Goal: Navigation & Orientation: Find specific page/section

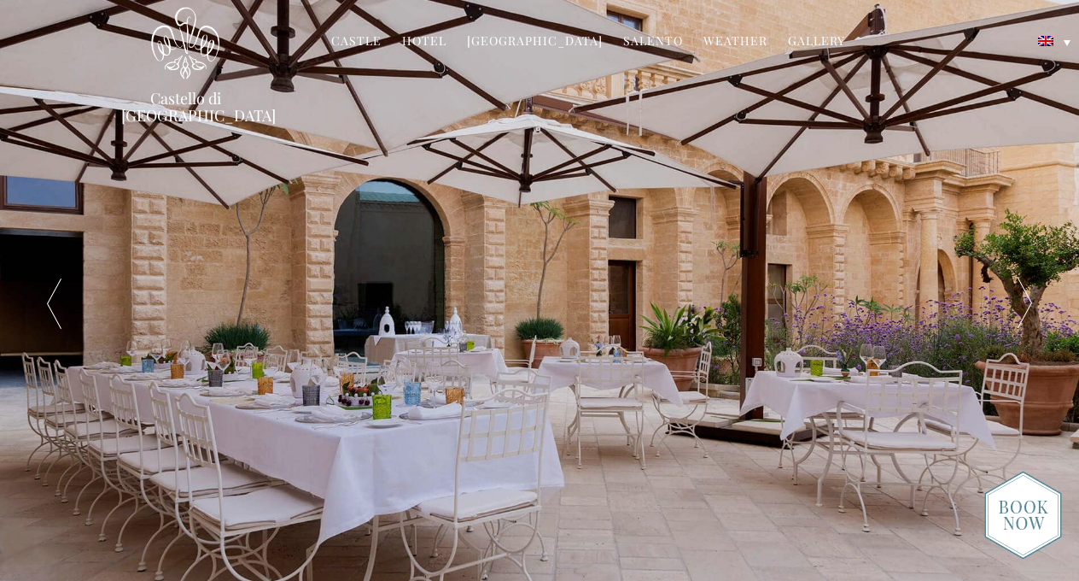
click at [374, 38] on link "Castle" at bounding box center [356, 42] width 50 height 20
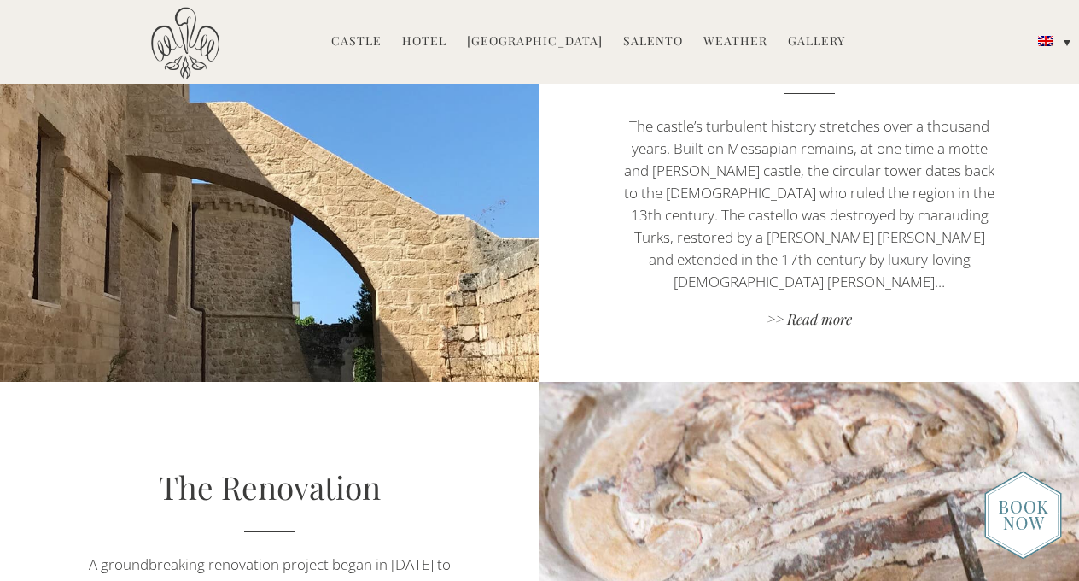
scroll to position [805, 0]
click at [617, 9] on div "Castello di [GEOGRAPHIC_DATA] MENU [GEOGRAPHIC_DATA] History Frescoes Museum Ga…" at bounding box center [539, 64] width 863 height 114
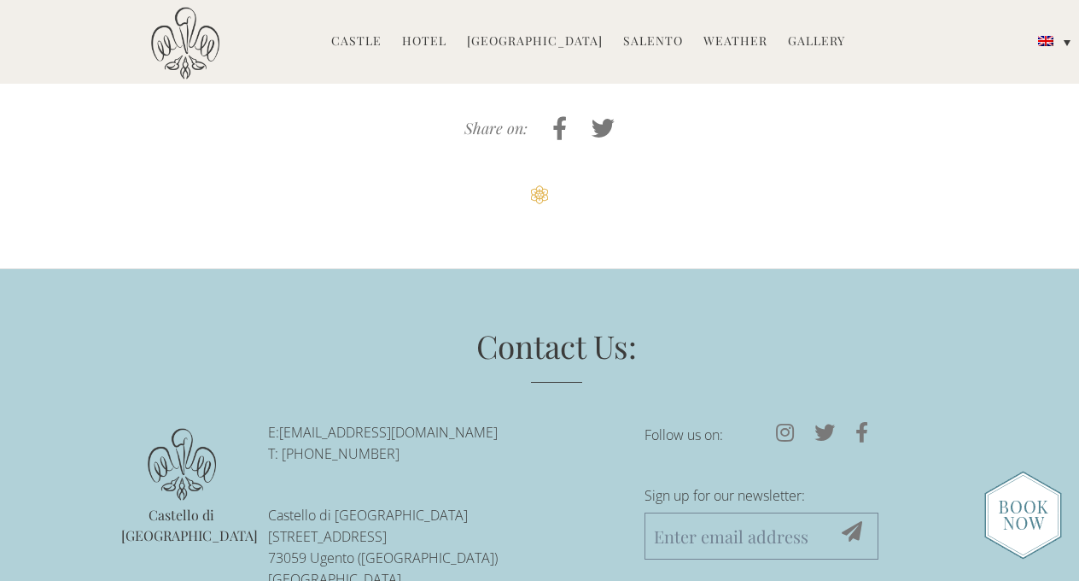
scroll to position [4198, 0]
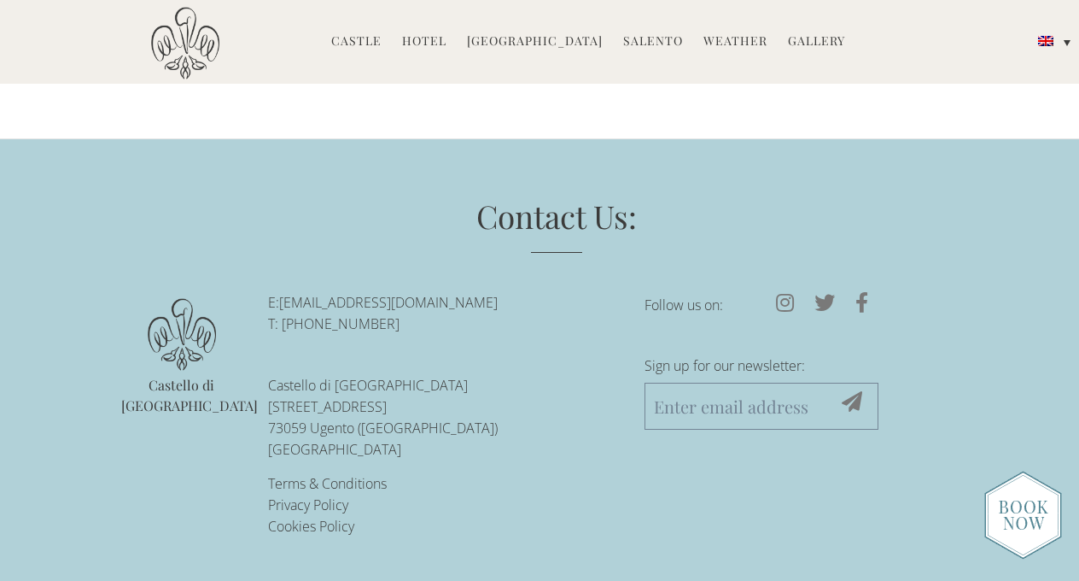
click at [430, 57] on li "Hotel Castello Rooms Masseria Restaurant Experiences Weddings Directions Press" at bounding box center [424, 42] width 61 height 37
click at [426, 34] on link "Hotel" at bounding box center [424, 42] width 44 height 20
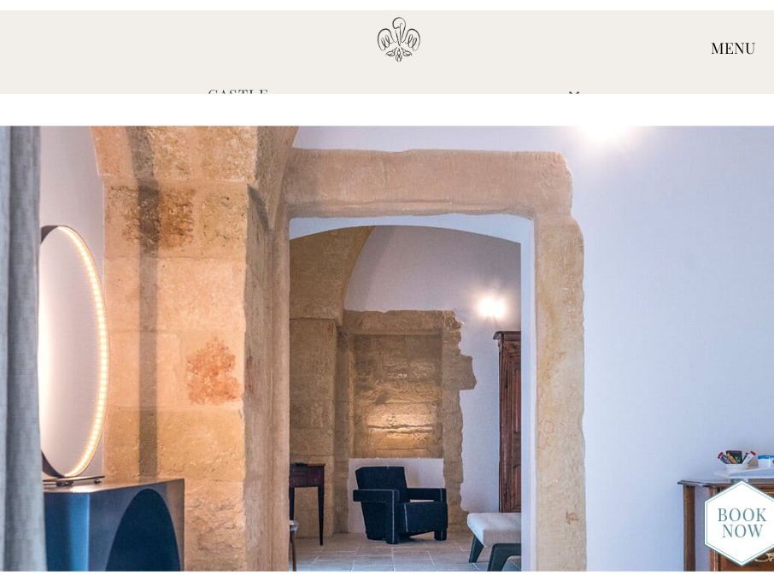
scroll to position [980, 0]
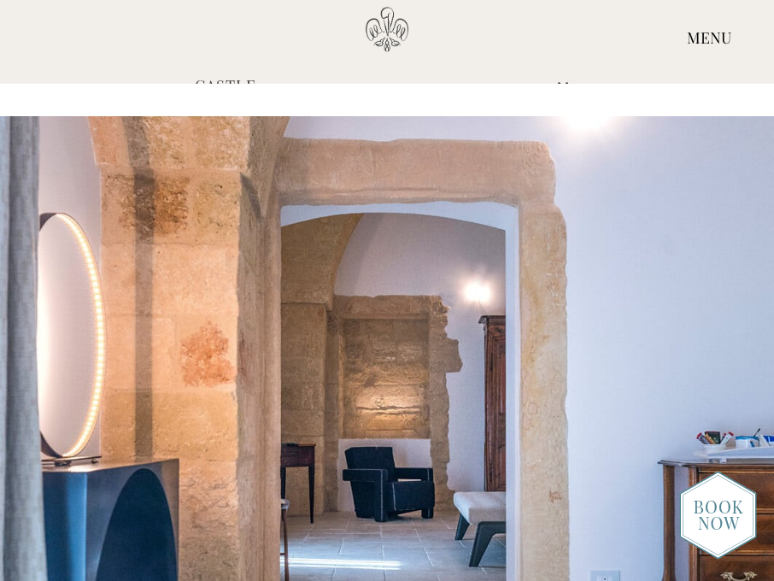
click at [756, 73] on div "Castello di [GEOGRAPHIC_DATA] MENU [GEOGRAPHIC_DATA] History Frescoes Museum Ga…" at bounding box center [387, 245] width 774 height 476
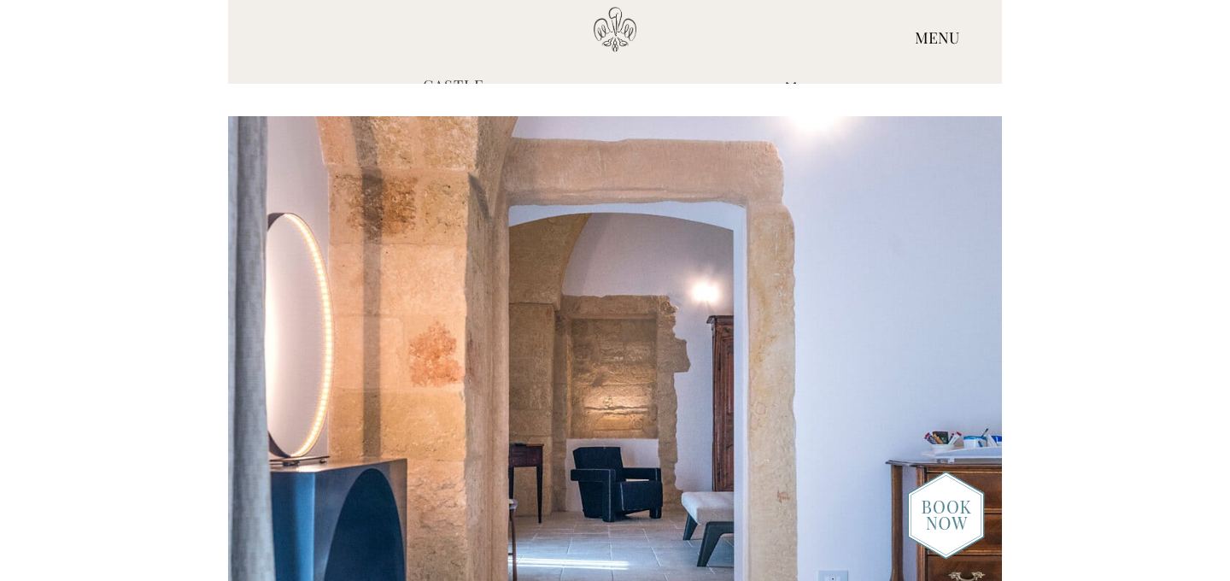
scroll to position [960, 0]
